Goal: Information Seeking & Learning: Learn about a topic

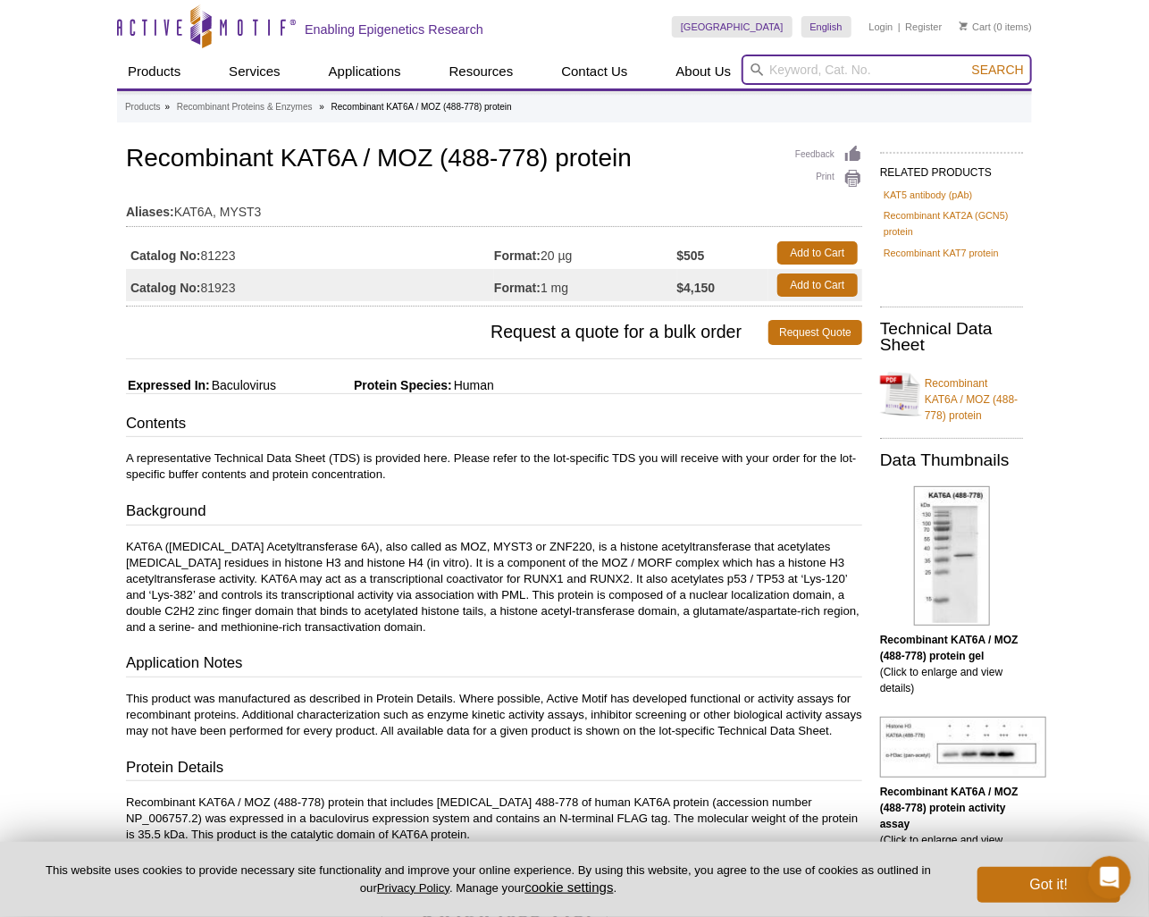
click at [754, 64] on input "search" at bounding box center [887, 69] width 290 height 30
paste input "81225"
type input "81225"
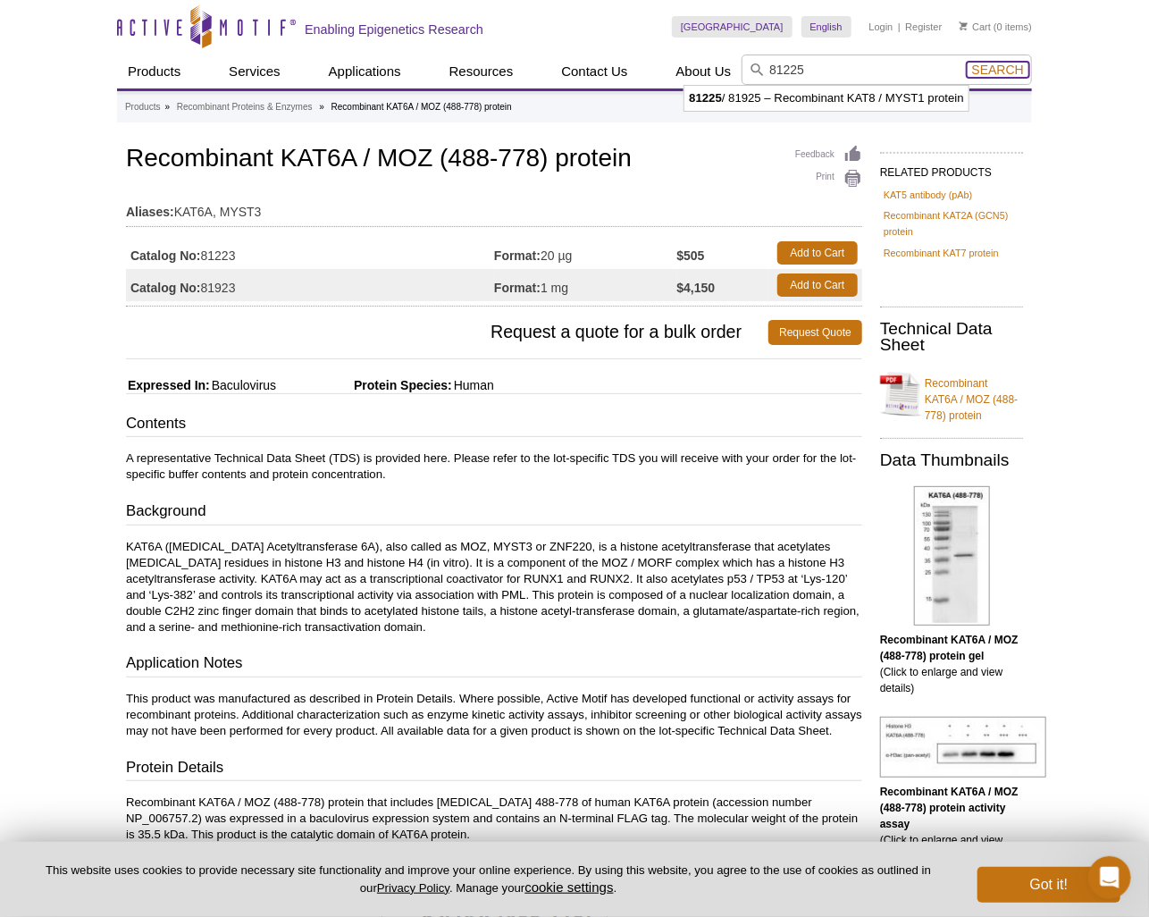
click at [997, 72] on span "Search" at bounding box center [998, 70] width 52 height 14
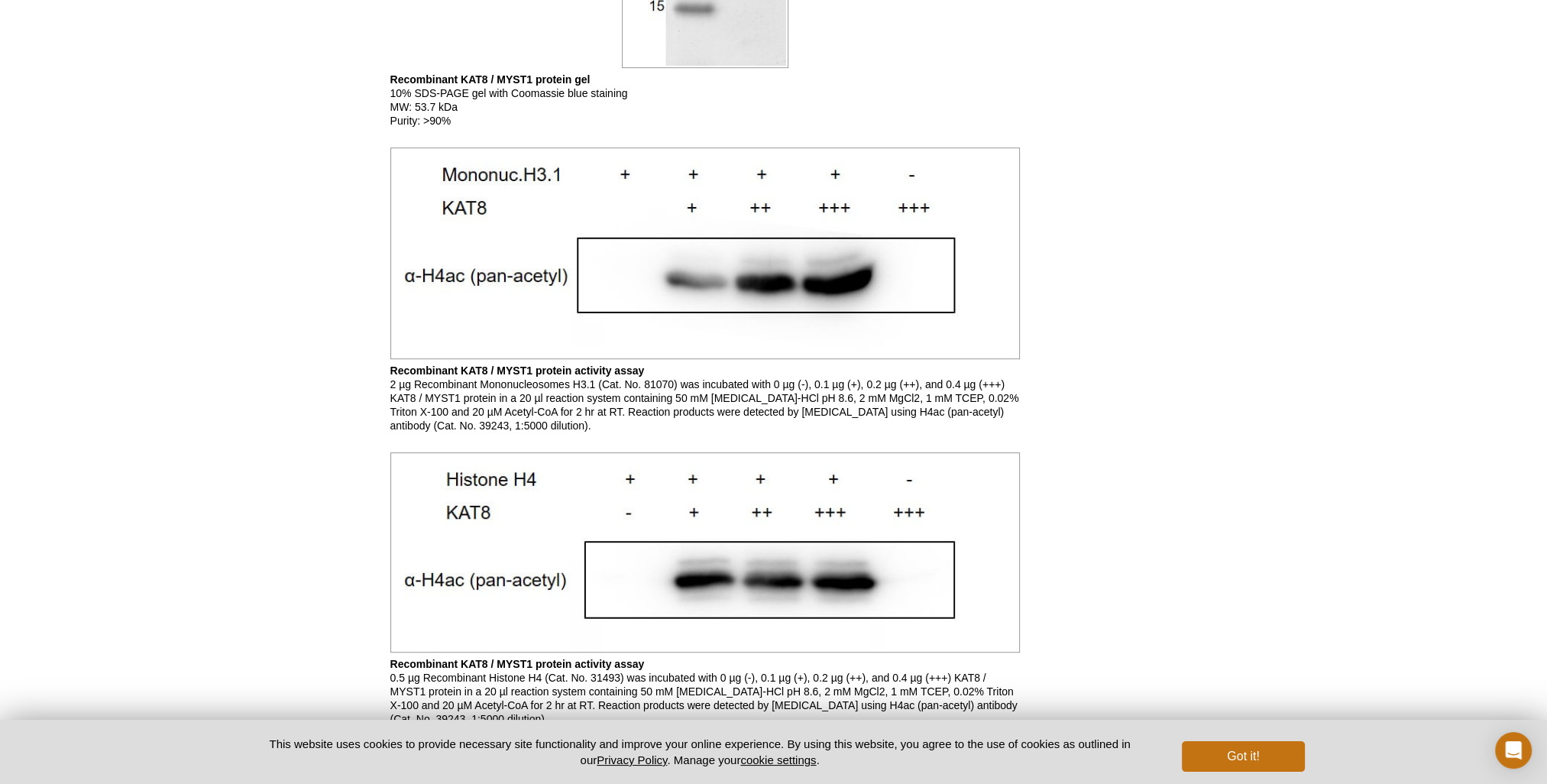
scroll to position [1070, 0]
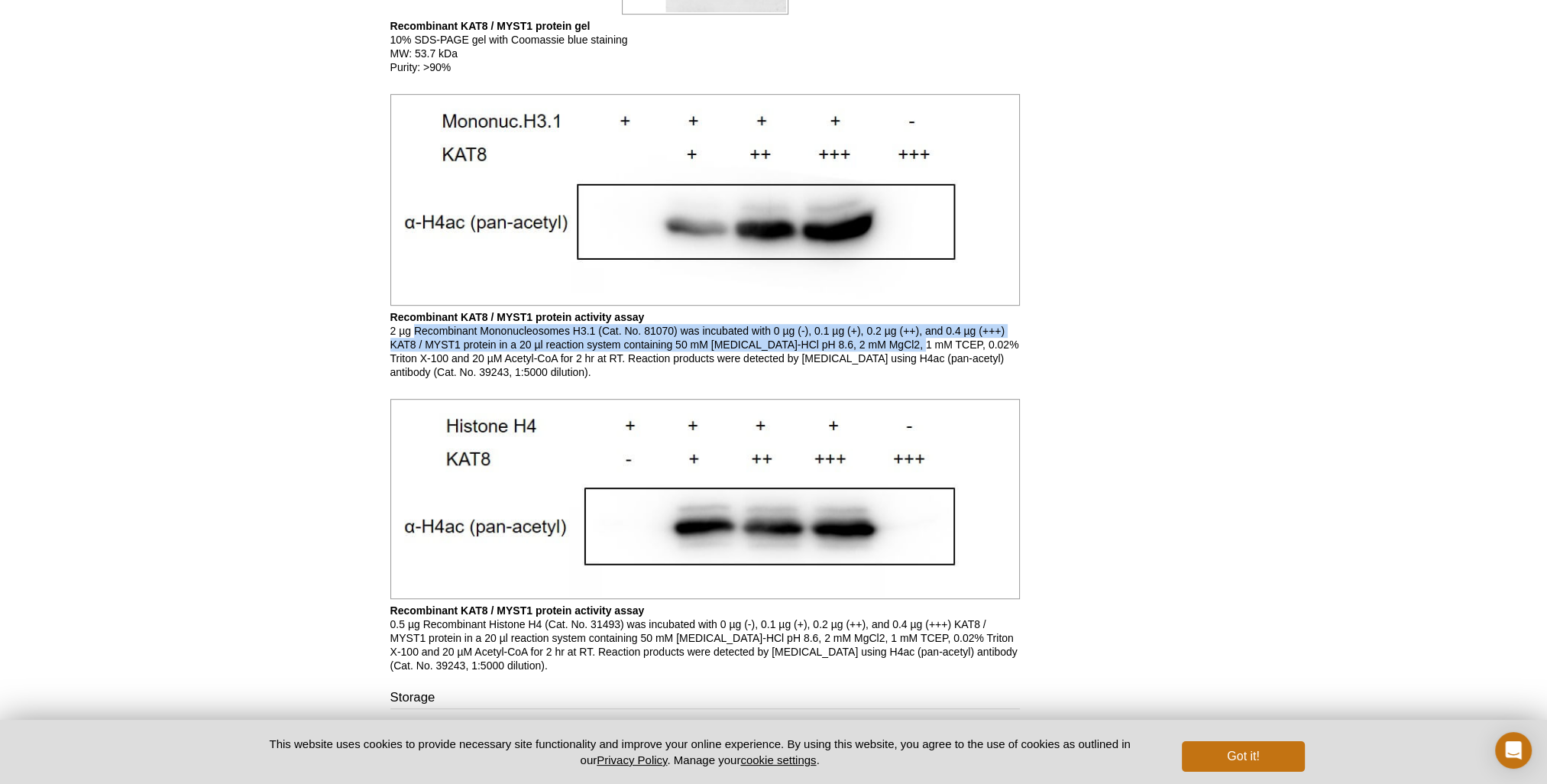
drag, startPoint x: 408, startPoint y: 314, endPoint x: 806, endPoint y: 332, distance: 398.4
click at [806, 332] on p "Recombinant KAT8 / MYST1 protein activity assay 2 µg Recombinant Mononucleosome…" at bounding box center [706, 345] width 629 height 68
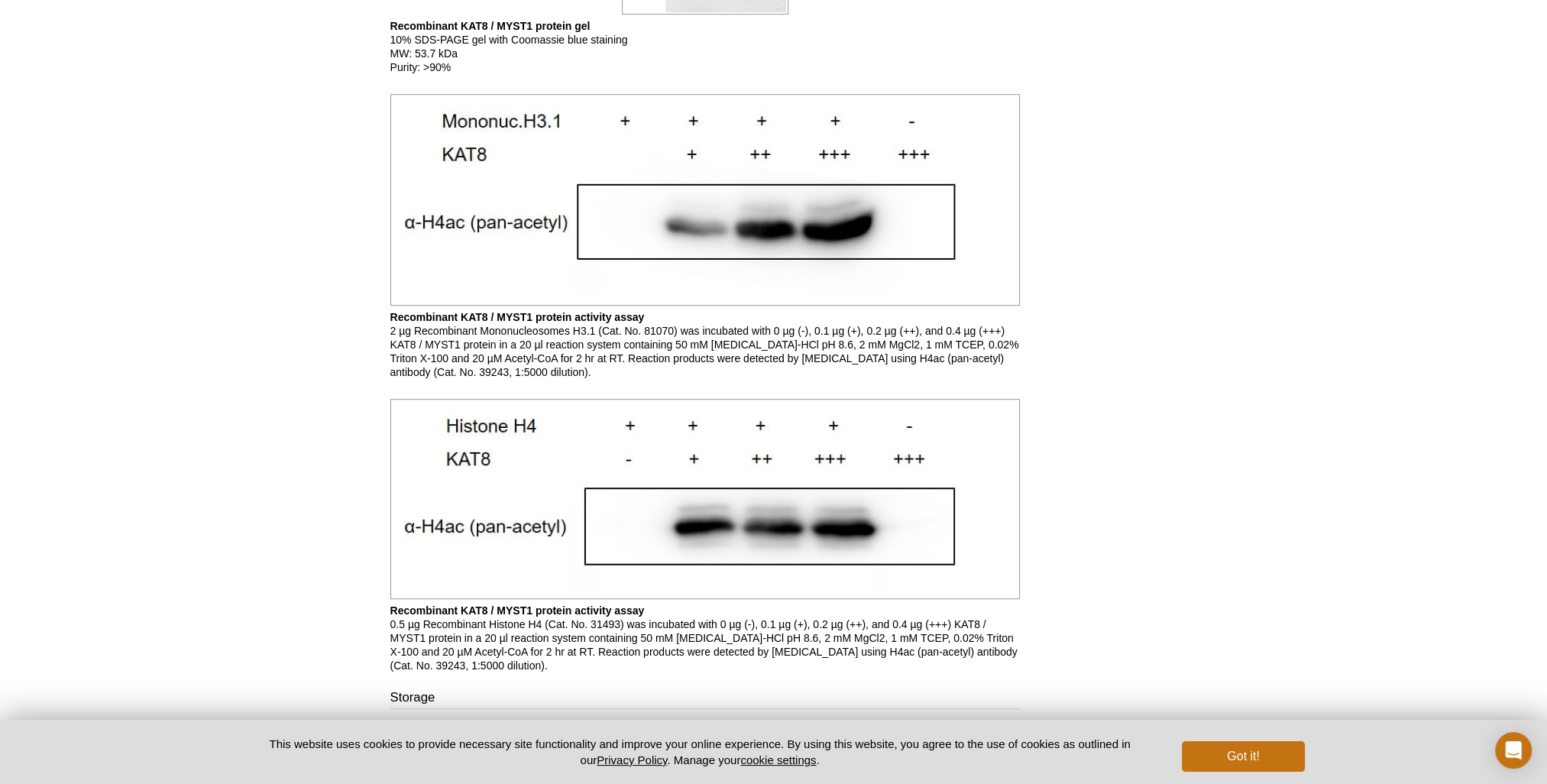
drag, startPoint x: 762, startPoint y: 323, endPoint x: 834, endPoint y: 319, distance: 72.1
click at [834, 319] on p "Recombinant KAT8 / MYST1 protein activity assay 2 µg Recombinant Mononucleosome…" at bounding box center [706, 345] width 629 height 68
drag, startPoint x: 834, startPoint y: 319, endPoint x: 1021, endPoint y: 405, distance: 205.8
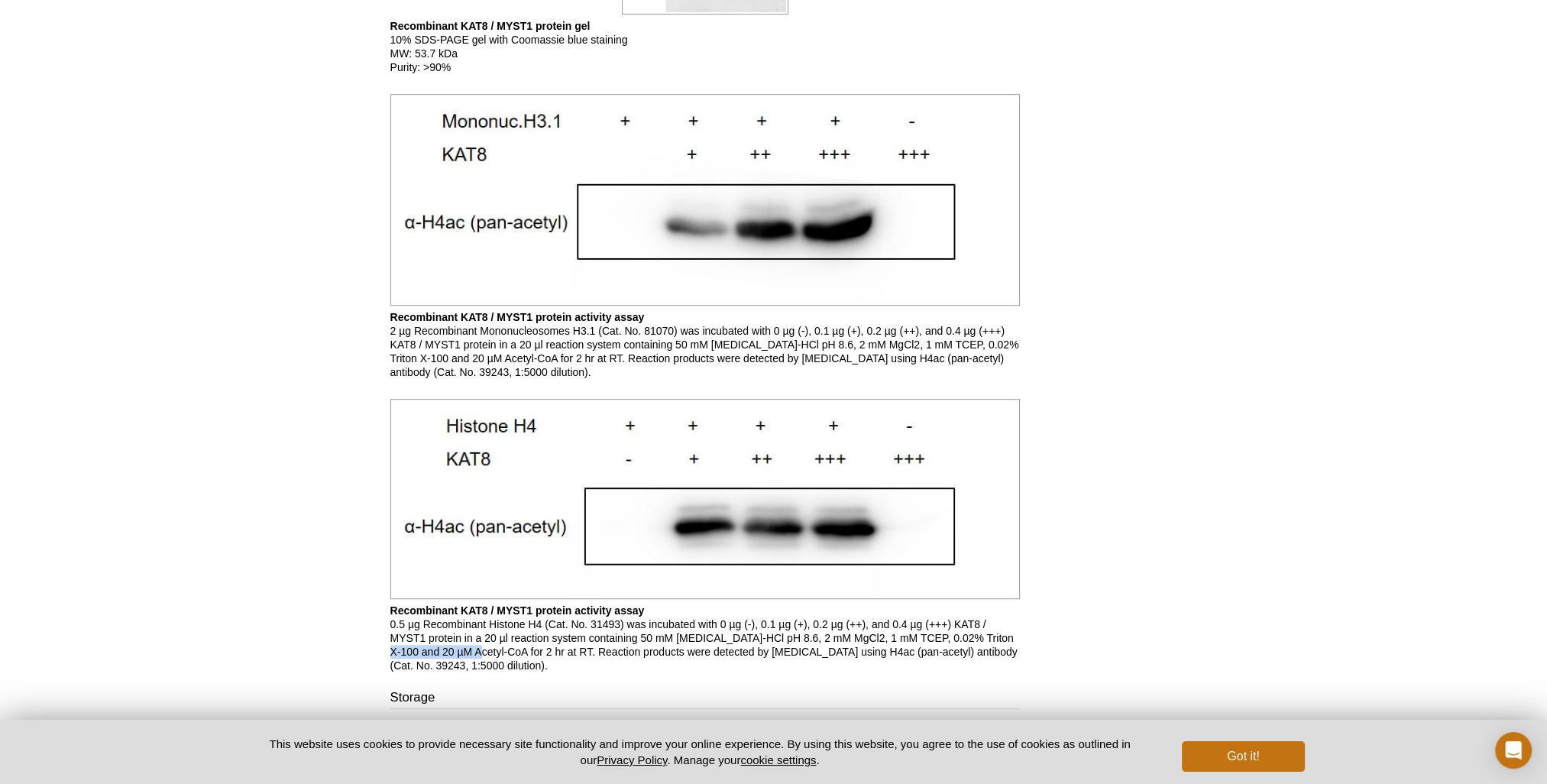
drag, startPoint x: 865, startPoint y: 608, endPoint x: 938, endPoint y: 605, distance: 73.1
click at [938, 605] on p "Recombinant KAT8 / MYST1 protein activity assay 0.5 µg Recombinant Histone H4 (…" at bounding box center [706, 638] width 629 height 68
drag, startPoint x: 938, startPoint y: 605, endPoint x: 938, endPoint y: 626, distance: 21.0
click at [938, 626] on p "Recombinant KAT8 / MYST1 protein activity assay 0.5 µg Recombinant Histone H4 (…" at bounding box center [706, 638] width 629 height 68
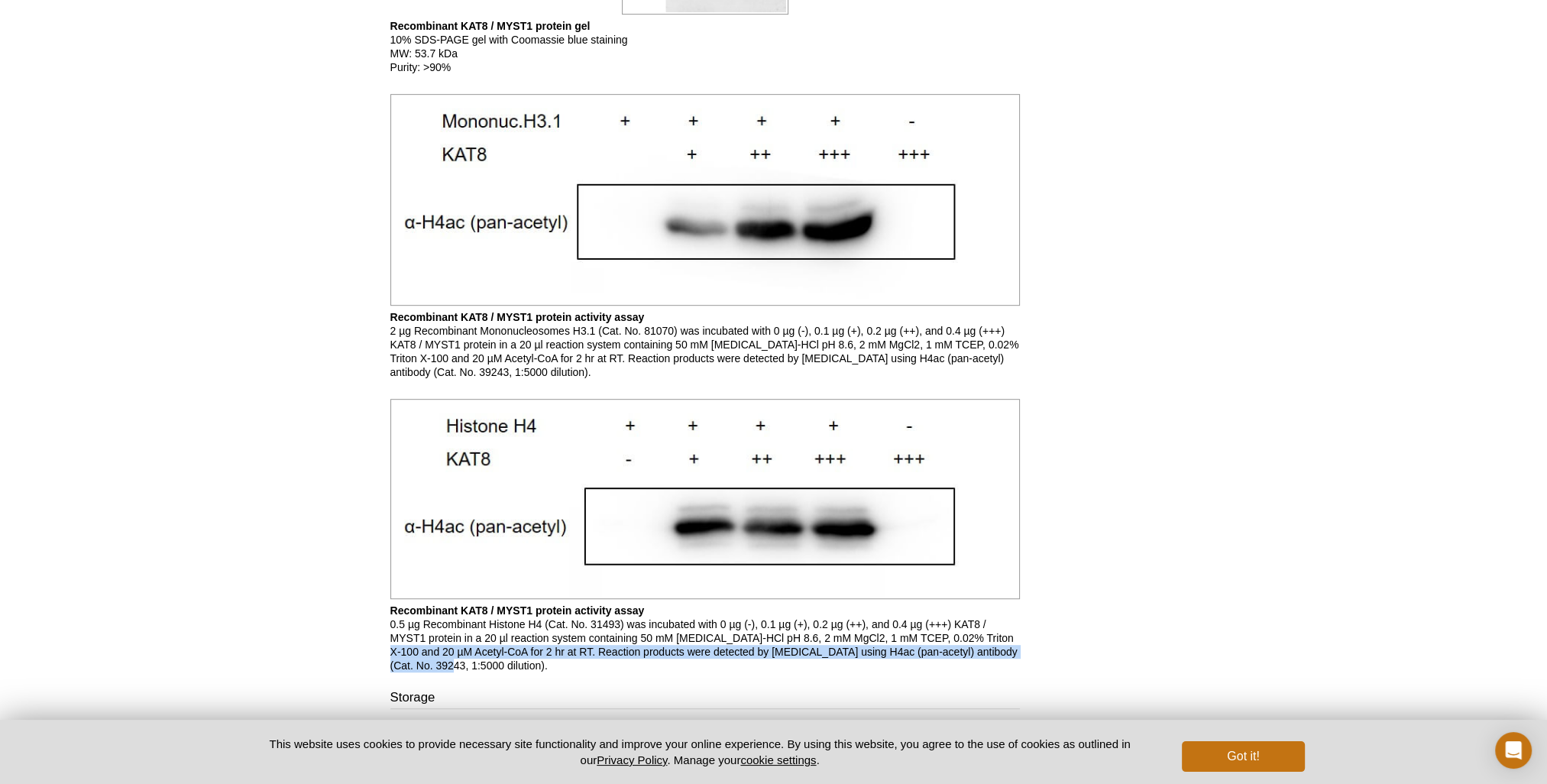
drag, startPoint x: 864, startPoint y: 612, endPoint x: 859, endPoint y: 627, distance: 15.8
click at [859, 627] on p "Recombinant KAT8 / MYST1 protein activity assay 0.5 µg Recombinant Histone H4 (…" at bounding box center [706, 638] width 629 height 68
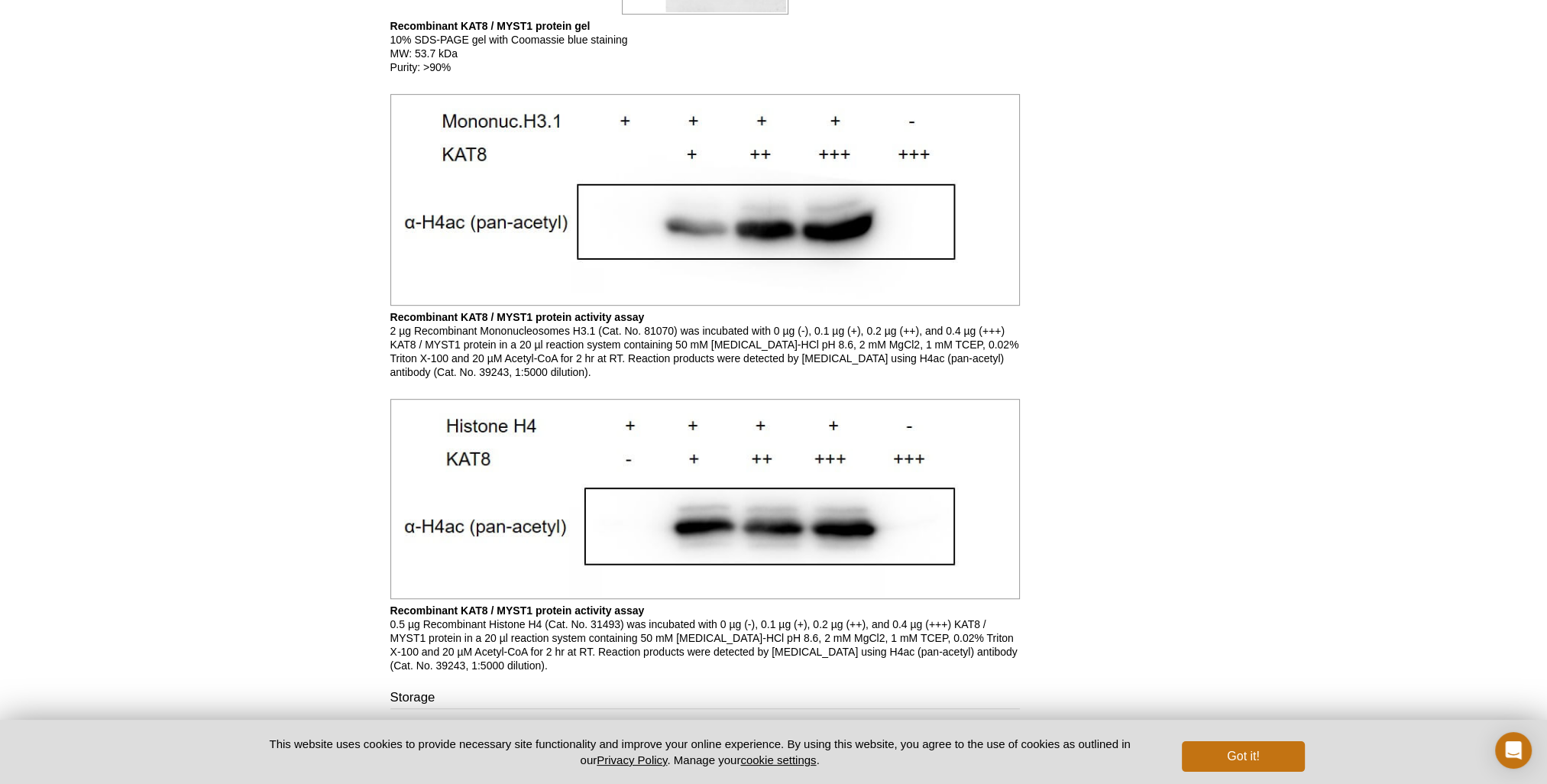
drag, startPoint x: 859, startPoint y: 627, endPoint x: 858, endPoint y: 645, distance: 18.0
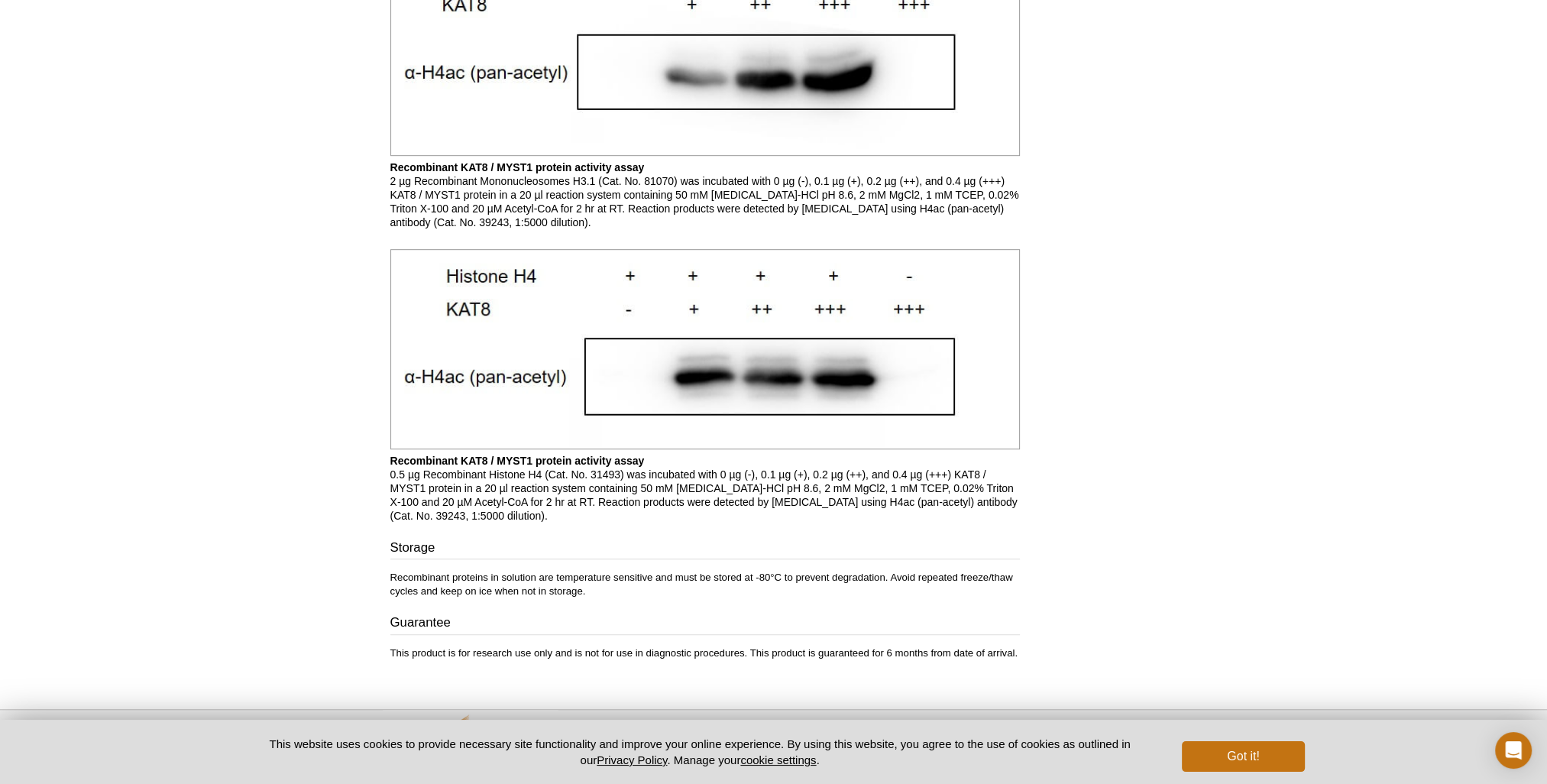
scroll to position [1237, 0]
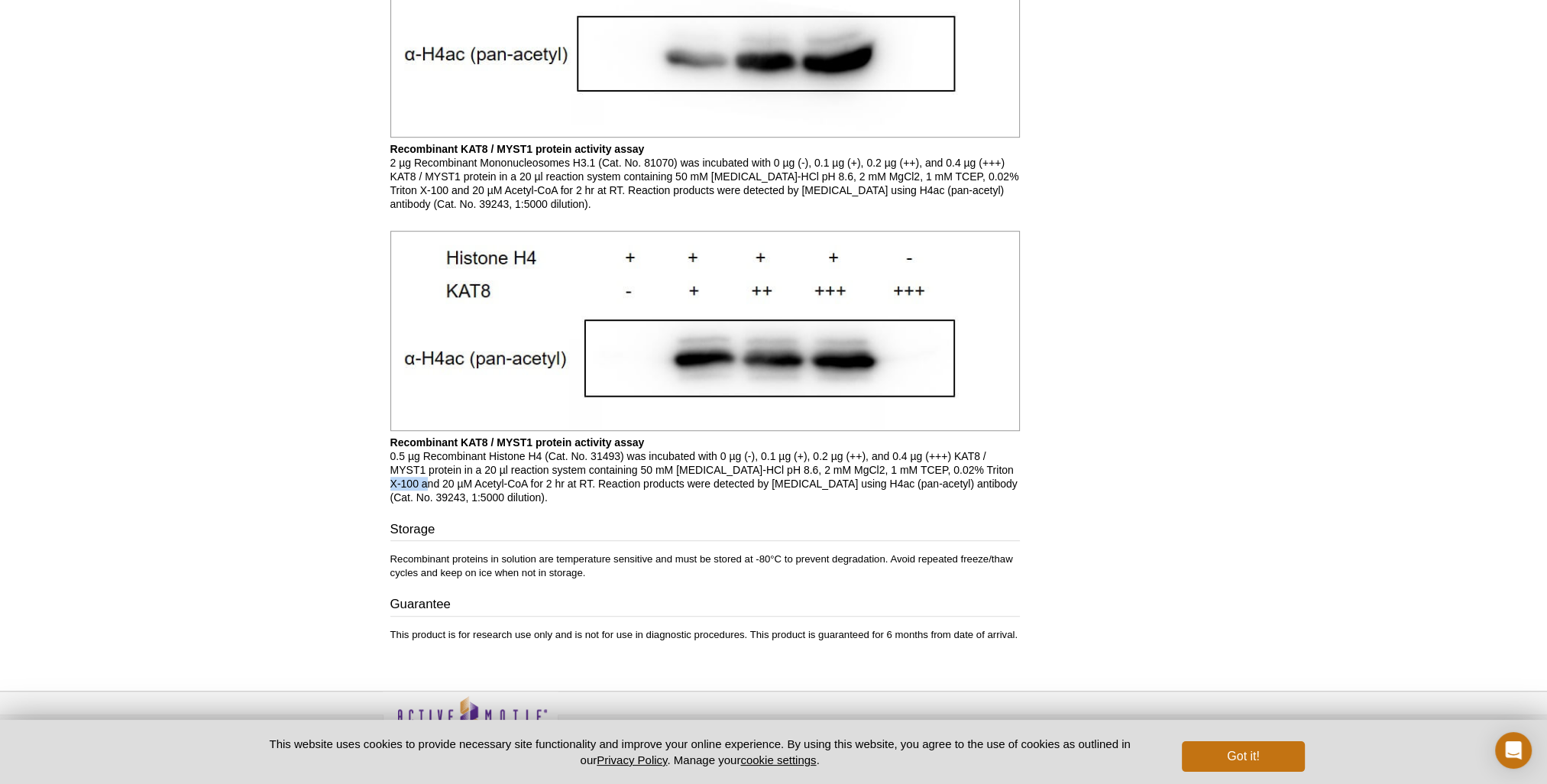
drag, startPoint x: 862, startPoint y: 445, endPoint x: 894, endPoint y: 445, distance: 32.0
click at [894, 445] on p "Recombinant KAT8 / MYST1 protein activity assay 0.5 µg Recombinant Histone H4 (…" at bounding box center [706, 469] width 629 height 68
click at [880, 445] on p "Recombinant KAT8 / MYST1 protein activity assay 0.5 µg Recombinant Histone H4 (…" at bounding box center [706, 469] width 629 height 68
drag, startPoint x: 865, startPoint y: 442, endPoint x: 908, endPoint y: 445, distance: 43.1
click at [908, 445] on p "Recombinant KAT8 / MYST1 protein activity assay 0.5 µg Recombinant Histone H4 (…" at bounding box center [706, 469] width 629 height 68
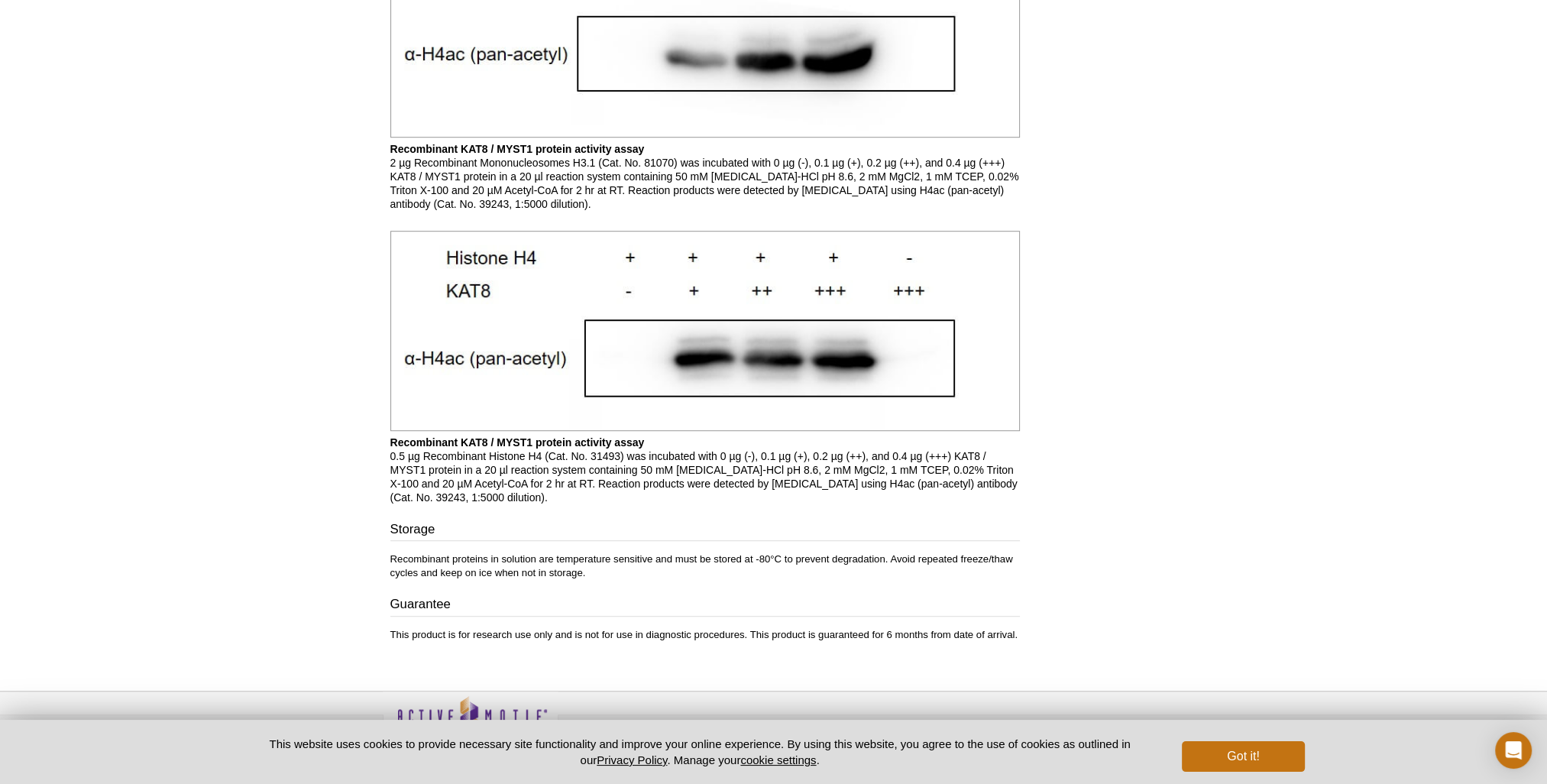
click at [802, 454] on p "Recombinant KAT8 / MYST1 protein activity assay 0.5 µg Recombinant Histone H4 (…" at bounding box center [706, 469] width 629 height 68
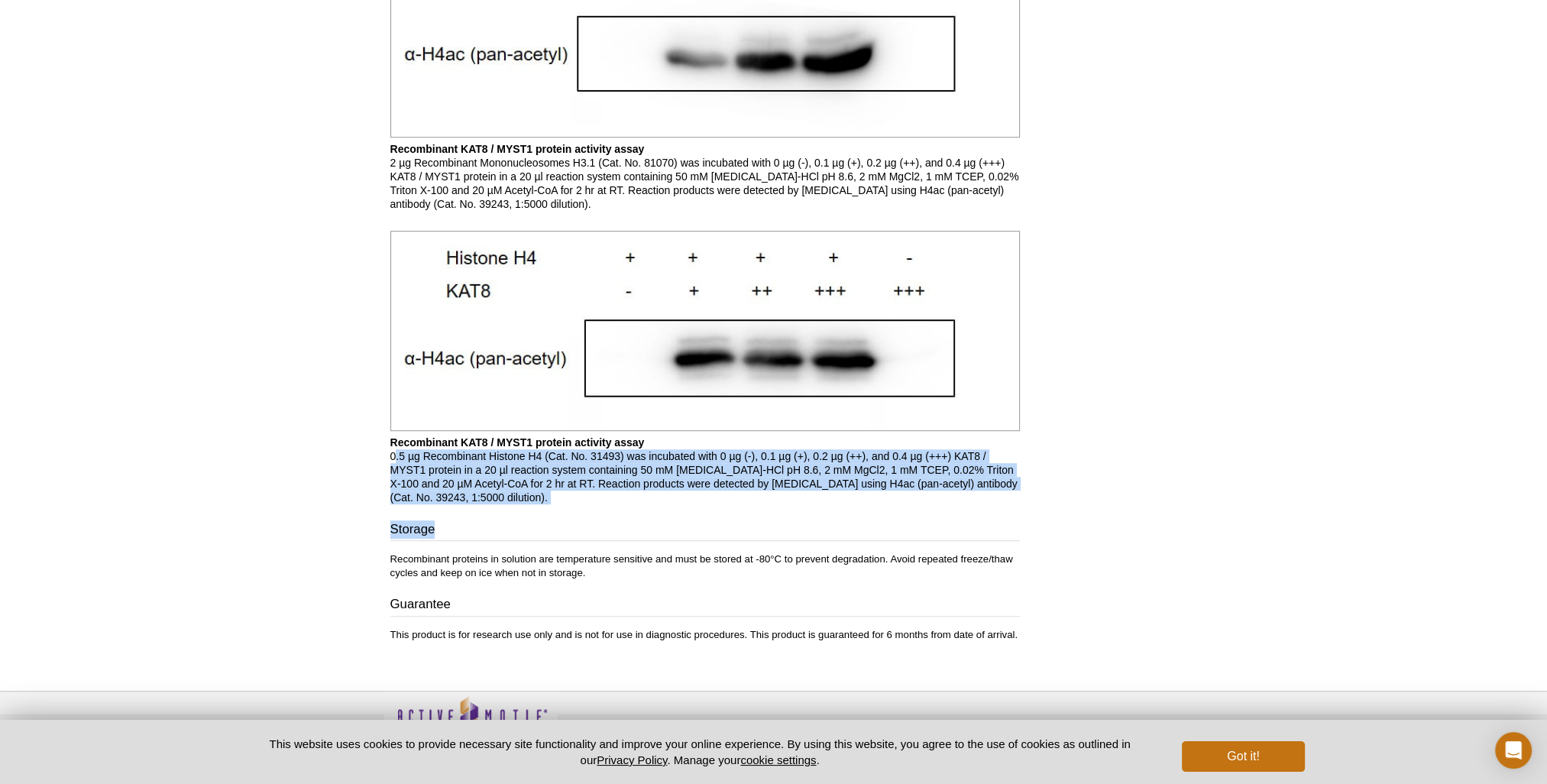
drag, startPoint x: 394, startPoint y: 433, endPoint x: 922, endPoint y: 466, distance: 529.0
drag, startPoint x: 922, startPoint y: 466, endPoint x: 887, endPoint y: 471, distance: 35.4
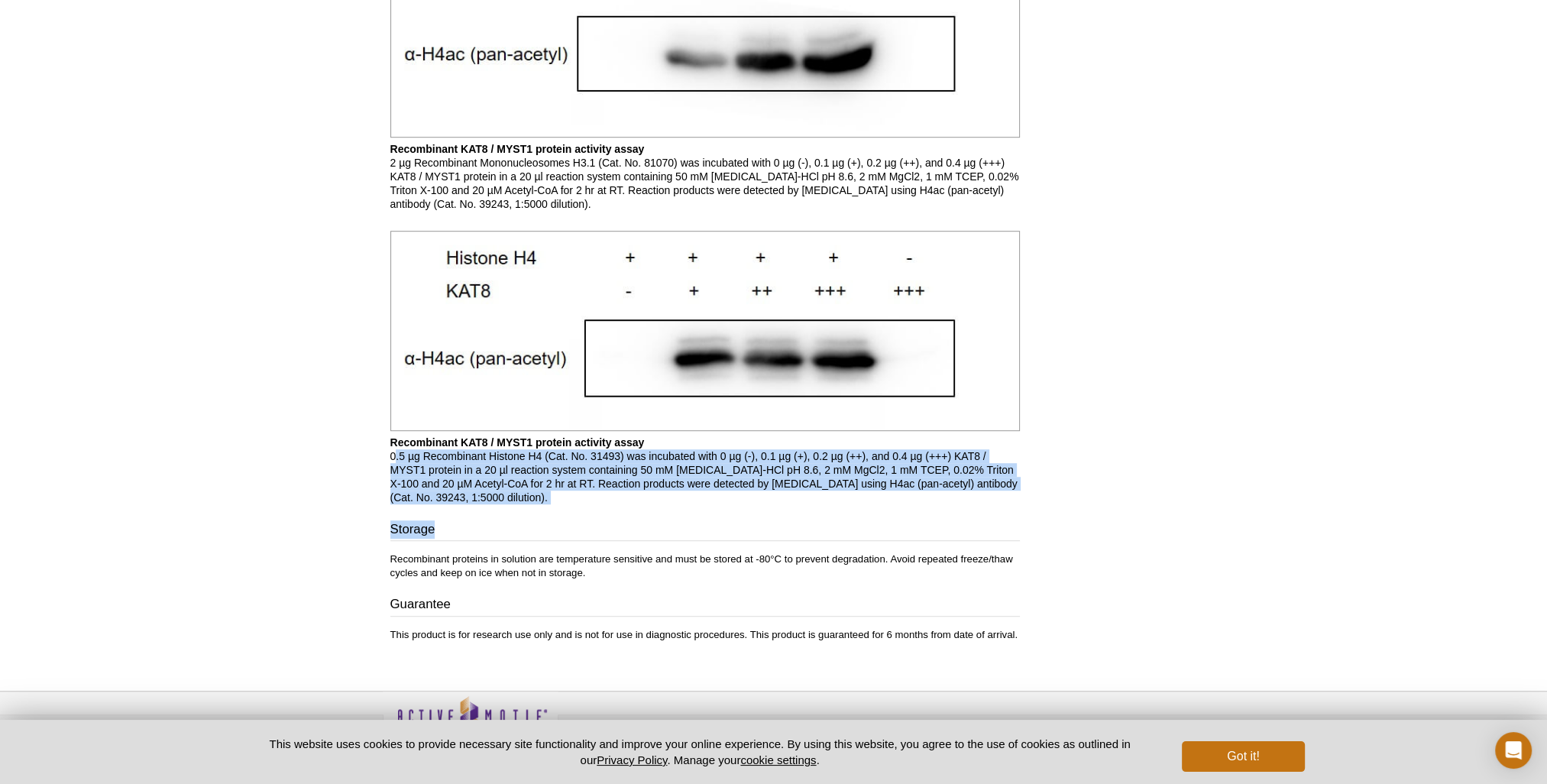
click at [893, 452] on p "Recombinant KAT8 / MYST1 protein activity assay 0.5 µg Recombinant Histone H4 (…" at bounding box center [706, 469] width 629 height 68
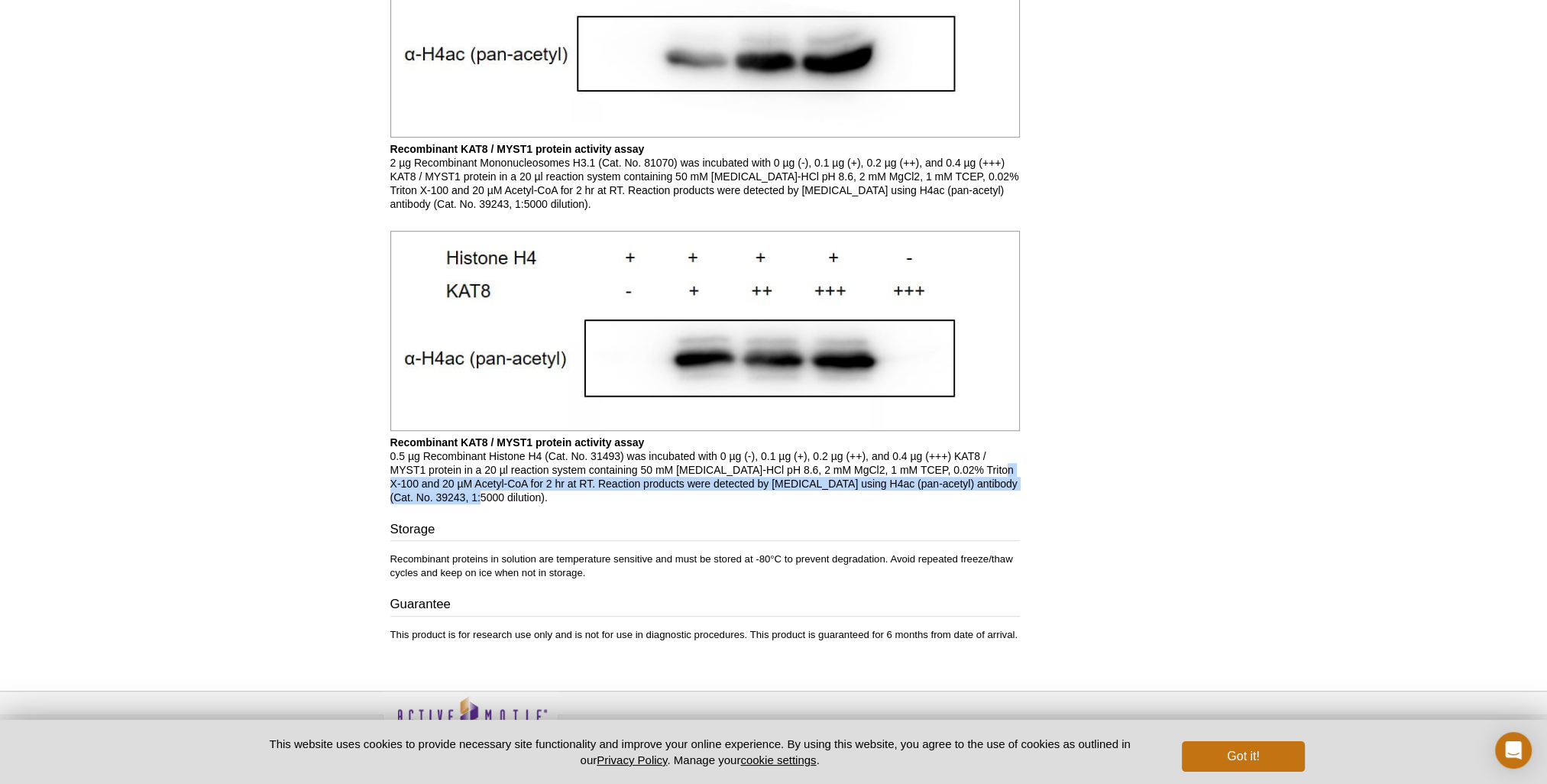
drag, startPoint x: 853, startPoint y: 441, endPoint x: 878, endPoint y: 451, distance: 26.9
click at [878, 451] on p "Recombinant KAT8 / MYST1 protein activity assay 0.5 µg Recombinant Histone H4 (…" at bounding box center [706, 469] width 629 height 68
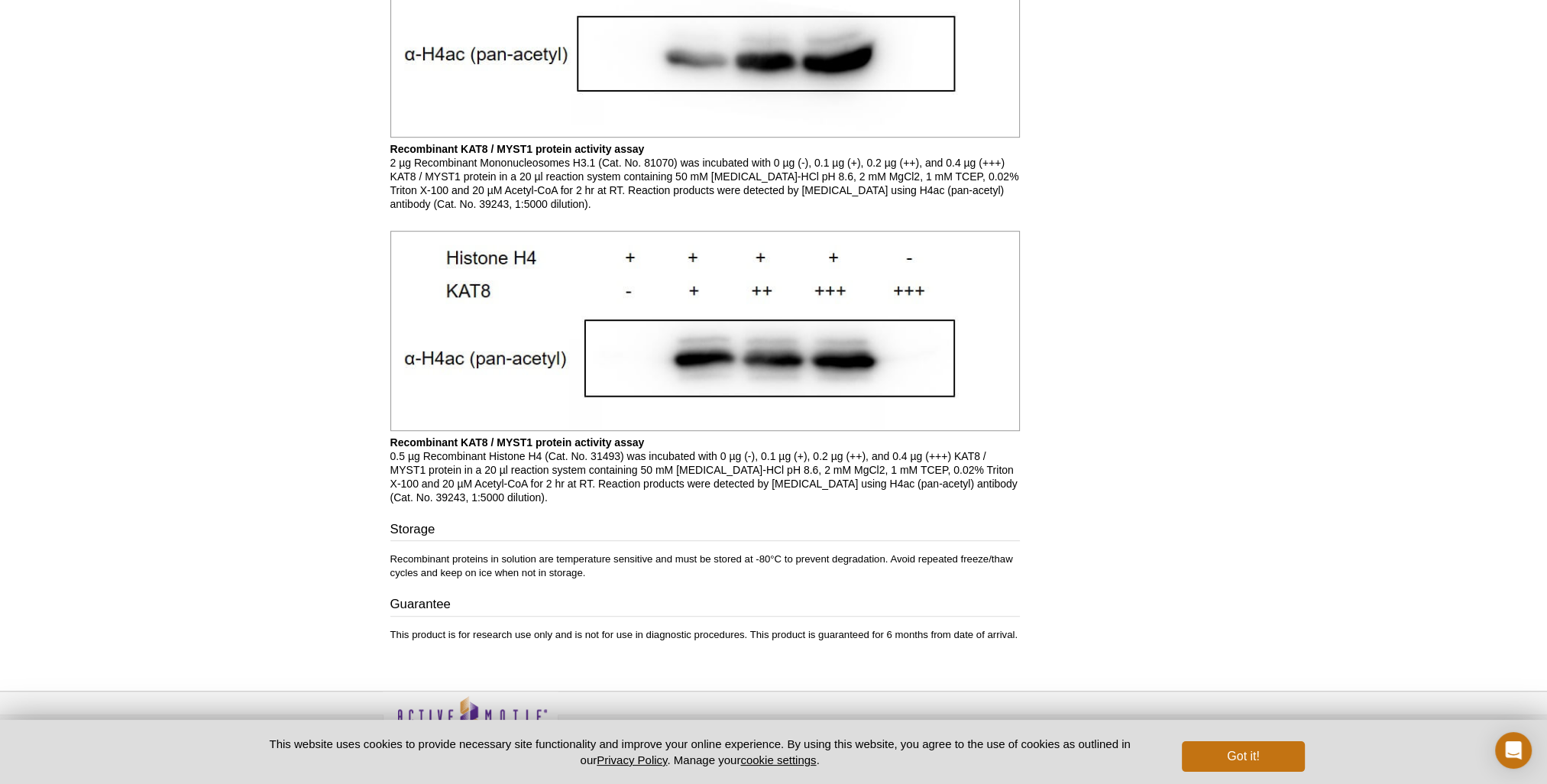
drag, startPoint x: 878, startPoint y: 451, endPoint x: 909, endPoint y: 484, distance: 45.3
click at [909, 520] on h3 "Storage" at bounding box center [706, 530] width 629 height 21
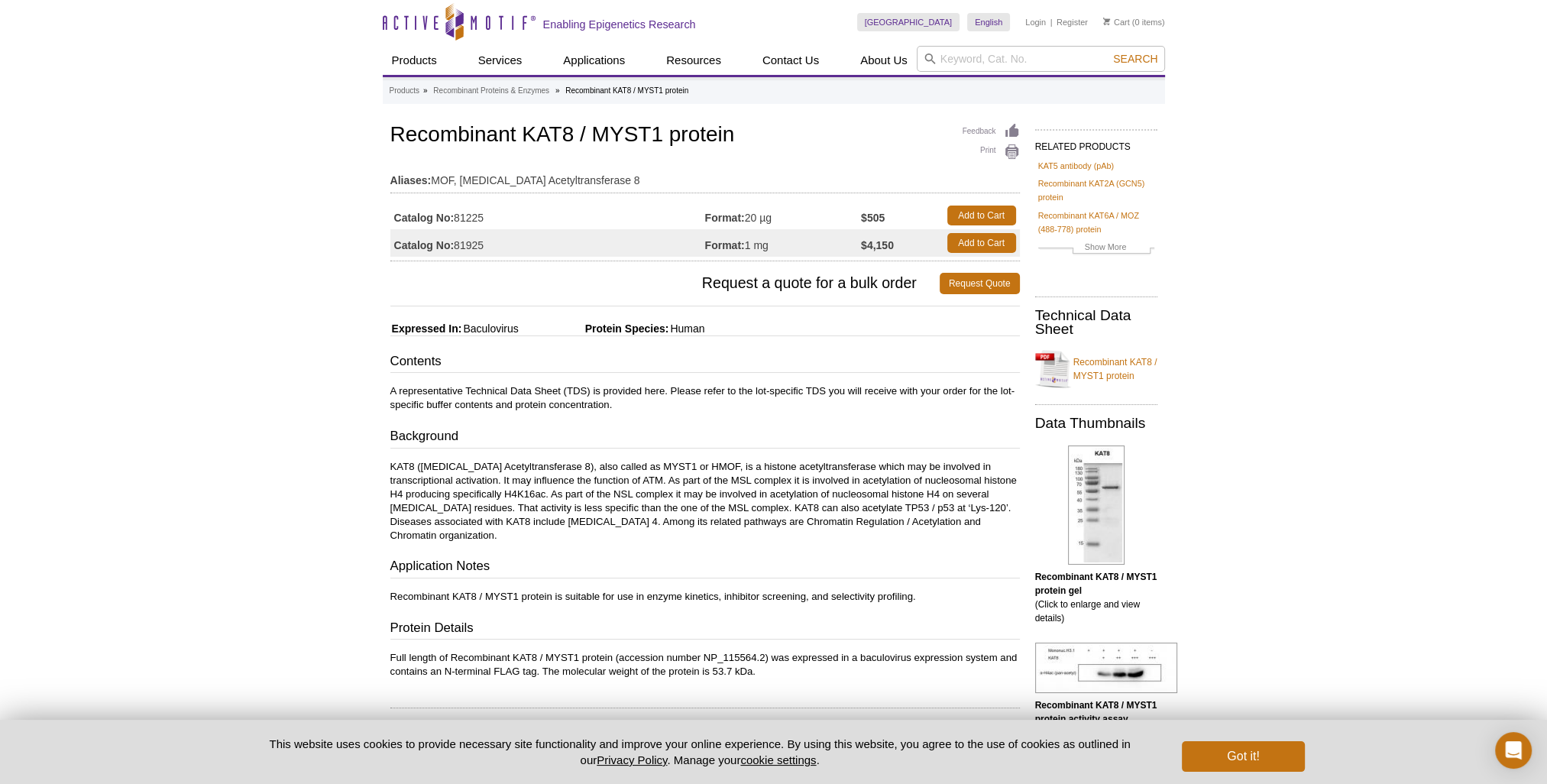
scroll to position [0, 0]
click at [982, 347] on link "Recombinant KAT8 / MYST1 protein" at bounding box center [1096, 370] width 122 height 46
